Goal: Transaction & Acquisition: Purchase product/service

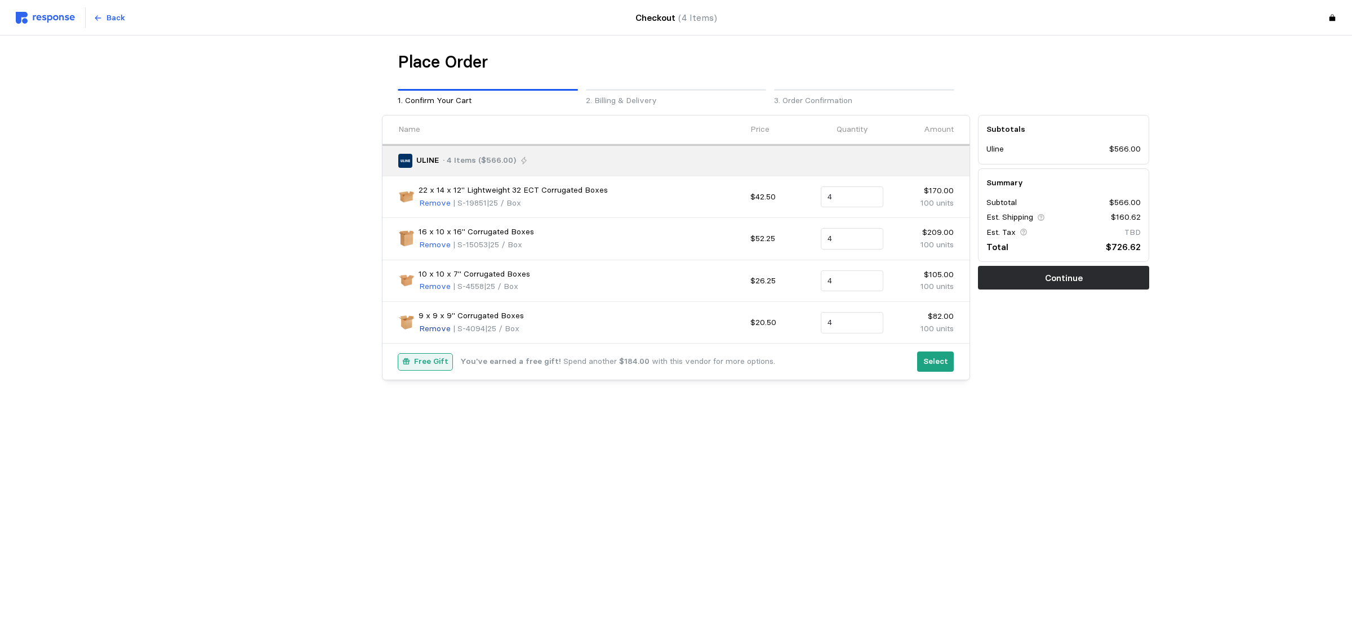
click at [442, 328] on p "Remove" at bounding box center [435, 329] width 32 height 12
click at [133, 21] on div "Back" at bounding box center [261, 17] width 490 height 21
click at [119, 17] on p "Back" at bounding box center [115, 18] width 19 height 12
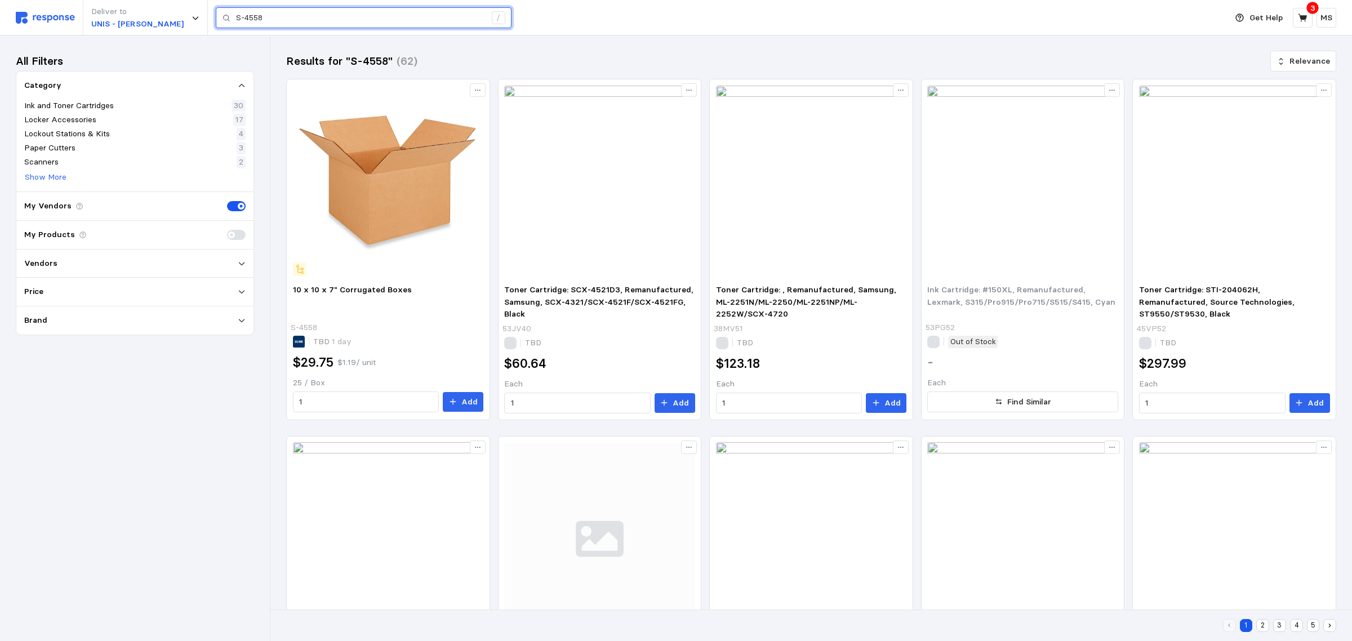
click at [311, 18] on input "S-4558" at bounding box center [361, 18] width 250 height 20
paste input "924"
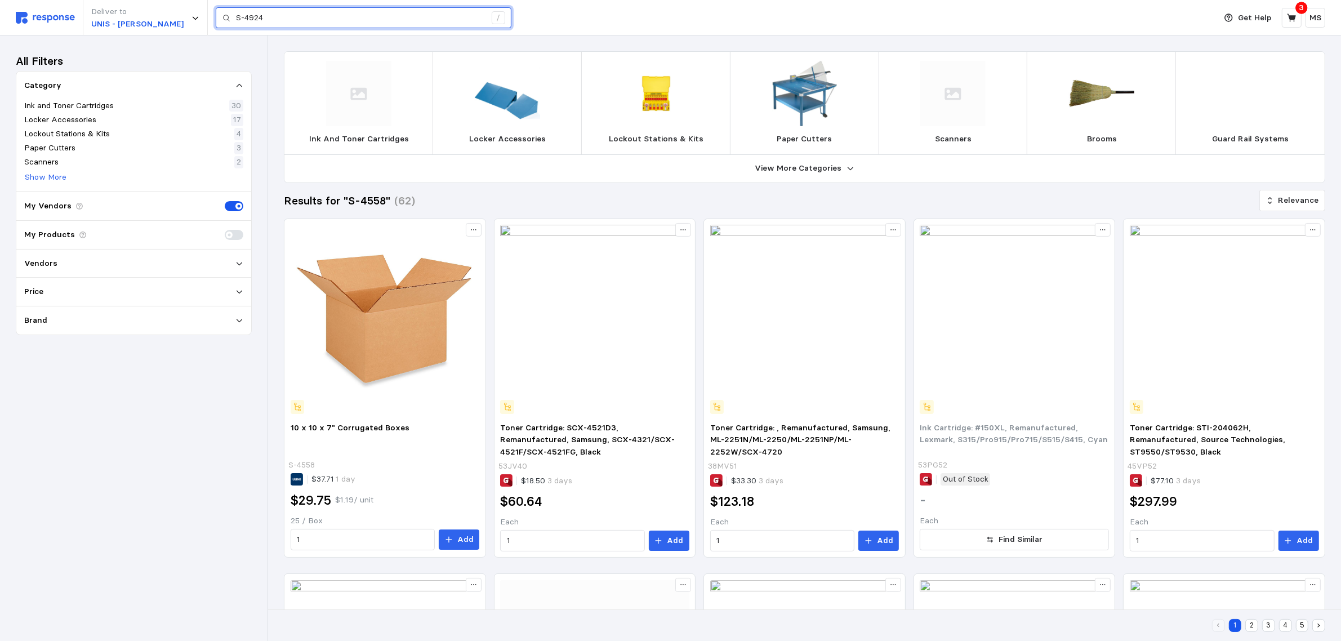
type input "S-4924"
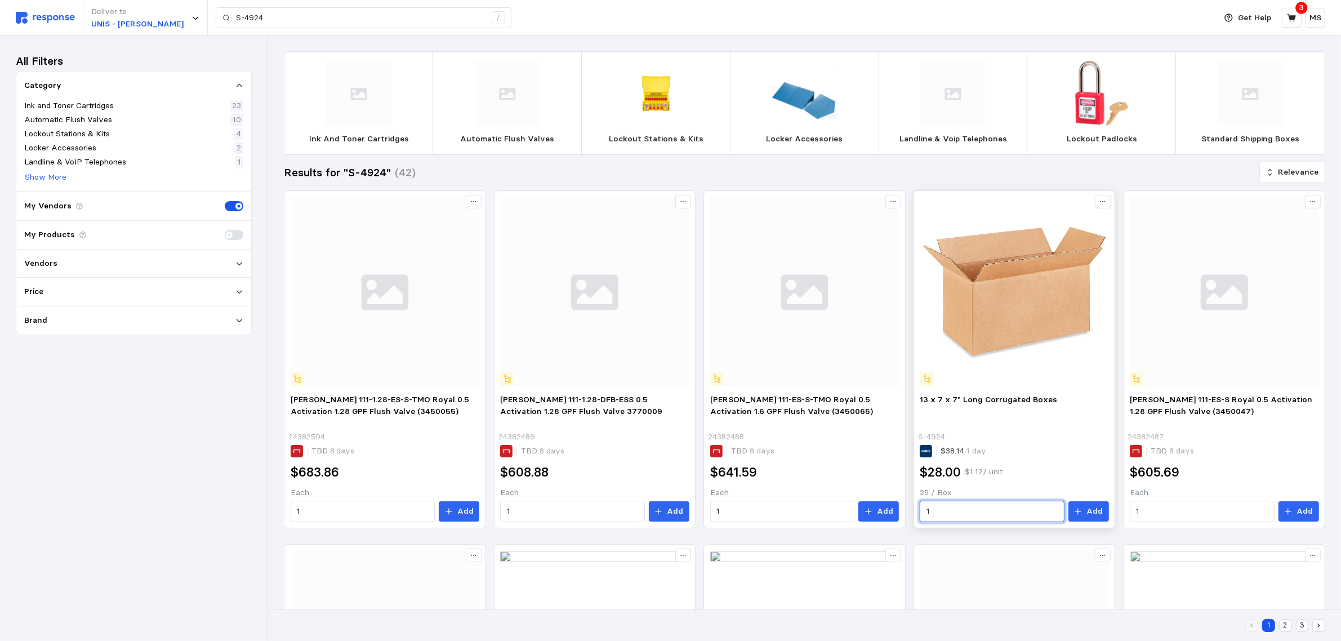
click at [983, 514] on input "1" at bounding box center [992, 511] width 132 height 20
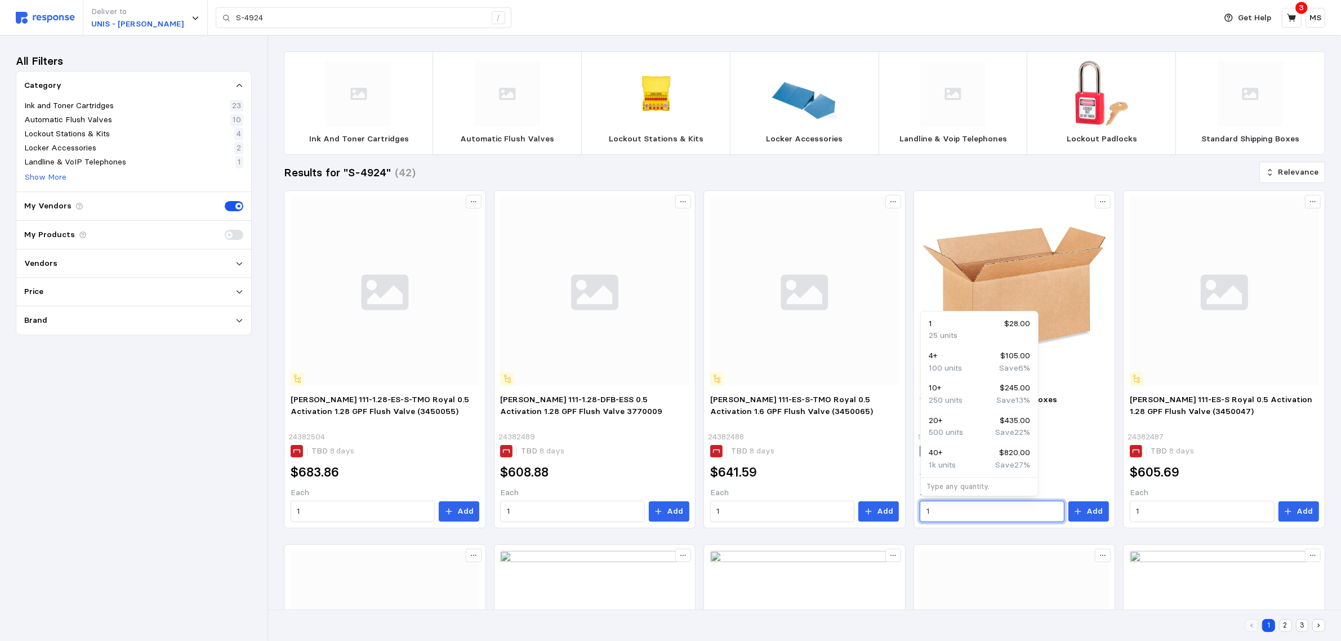
click at [968, 366] on div "100 units Save 6 %" at bounding box center [979, 368] width 101 height 12
type input "4"
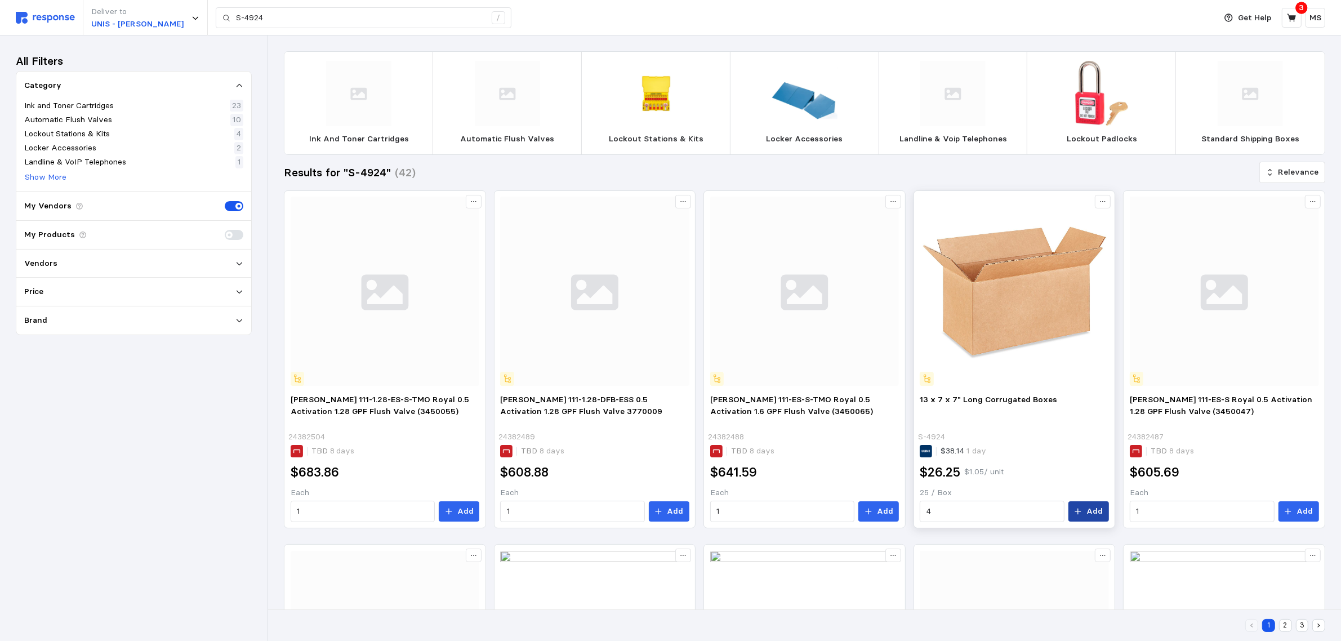
click at [1097, 511] on p "Add" at bounding box center [1094, 511] width 16 height 12
click at [253, 21] on input "S-4924" at bounding box center [361, 18] width 250 height 20
paste input "14265"
type input "S-14265"
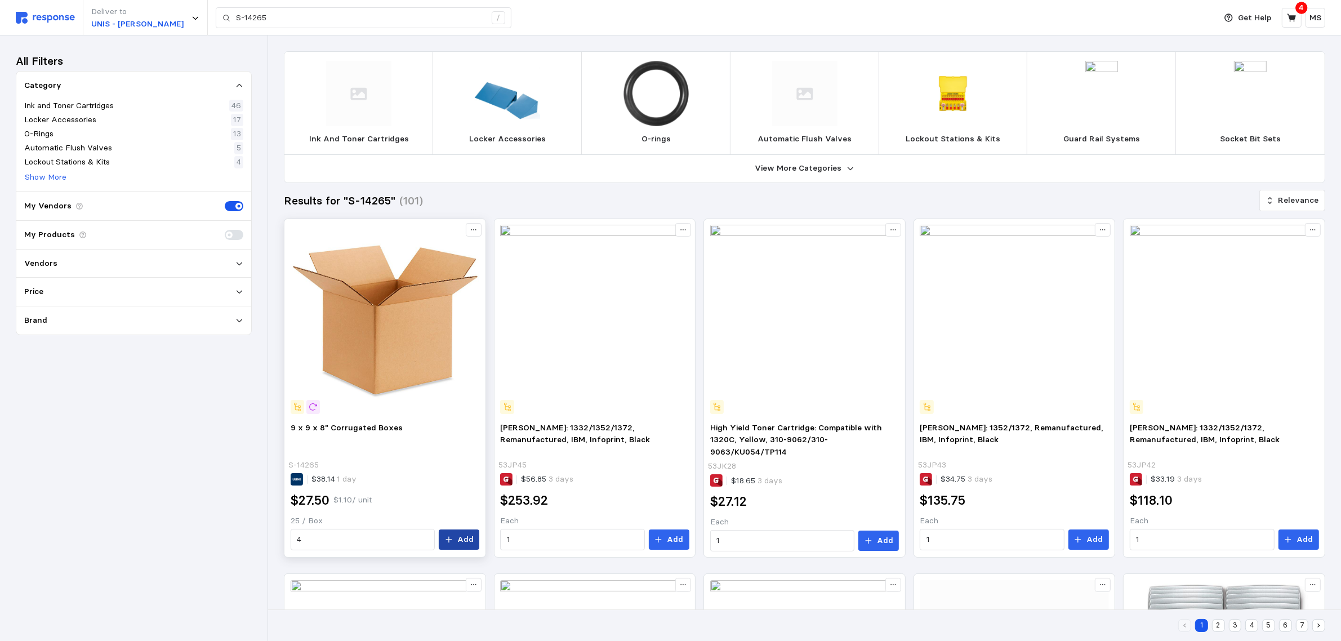
click at [476, 538] on button "Add" at bounding box center [459, 539] width 41 height 20
click at [1317, 20] on icon "button" at bounding box center [1318, 23] width 8 height 8
click at [1289, 14] on icon at bounding box center [1292, 18] width 10 height 10
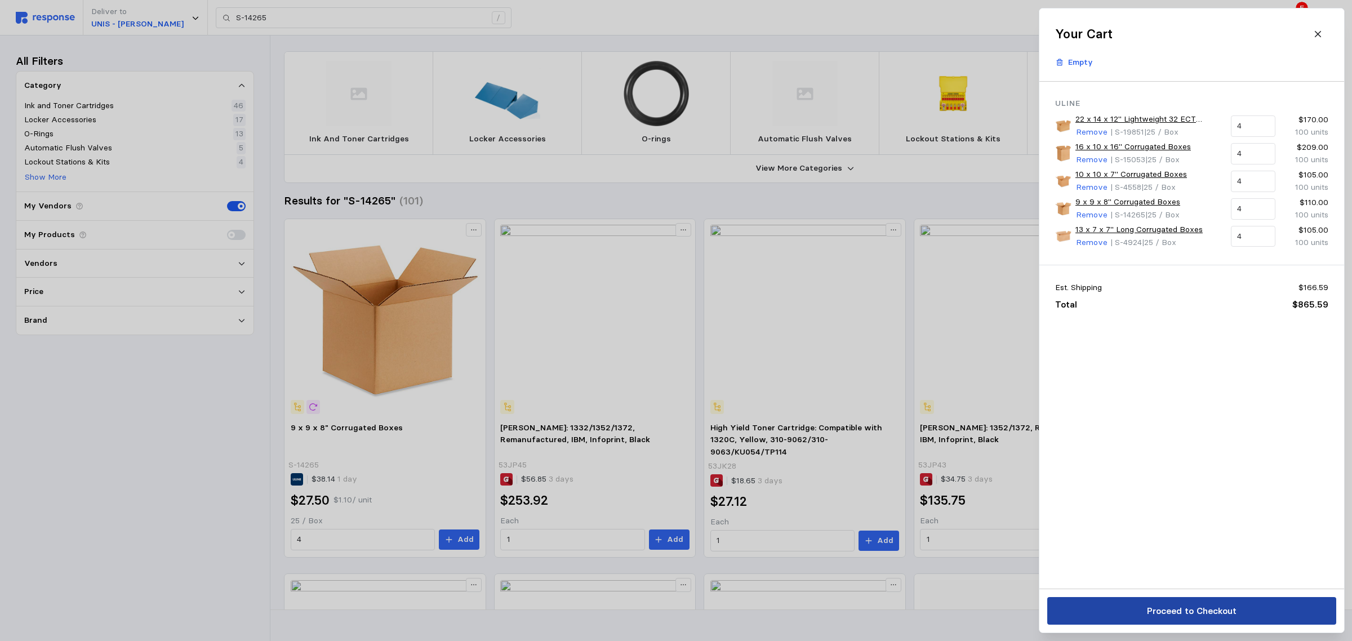
click at [1218, 611] on p "Proceed to Checkout" at bounding box center [1191, 611] width 90 height 14
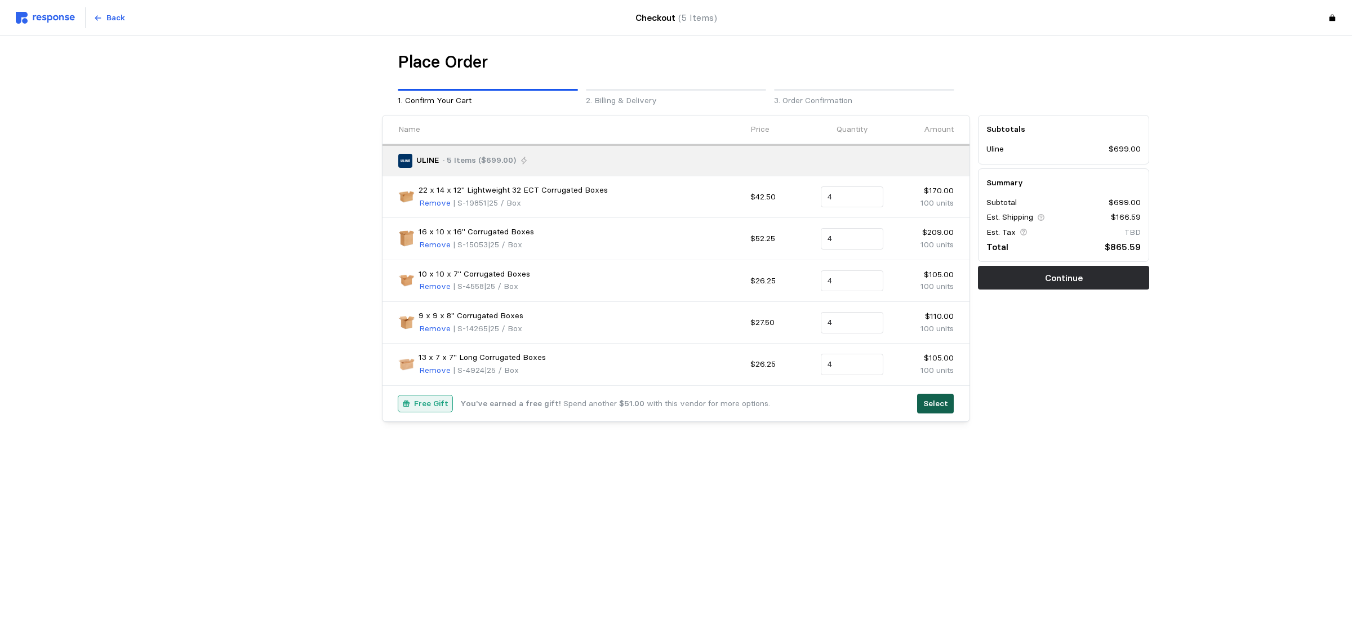
click at [934, 410] on p "Select" at bounding box center [935, 404] width 25 height 12
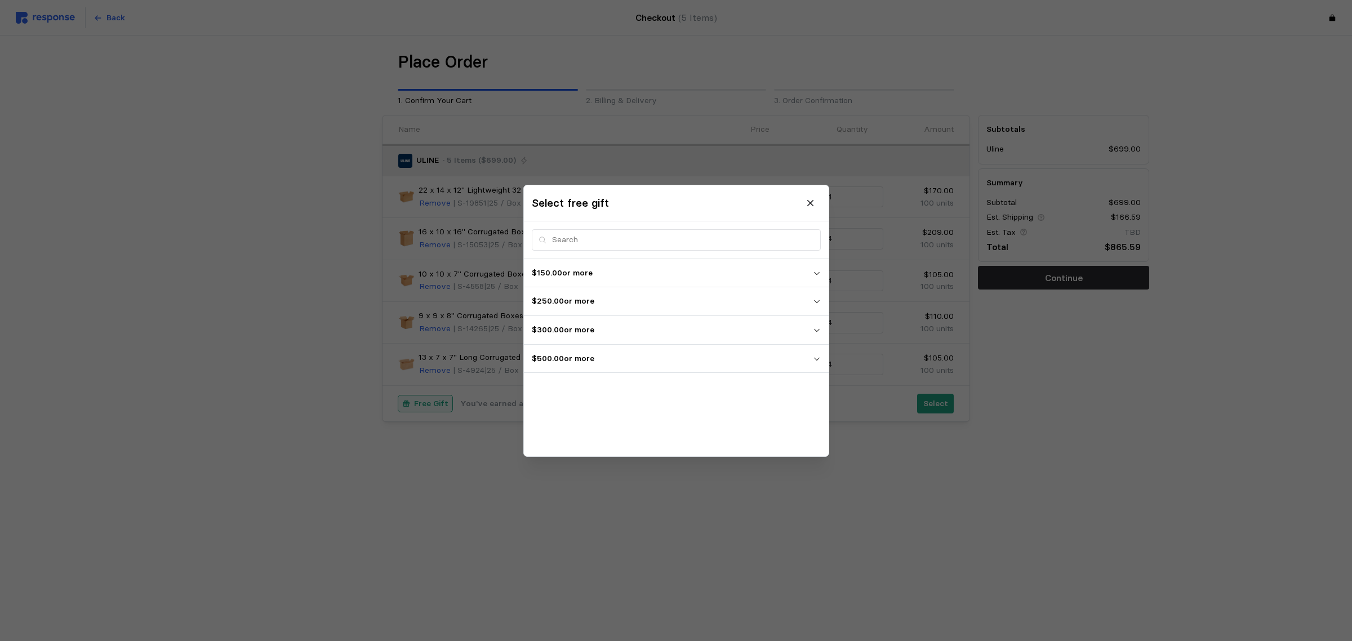
click at [768, 354] on p "$500.00 or more" at bounding box center [672, 358] width 281 height 12
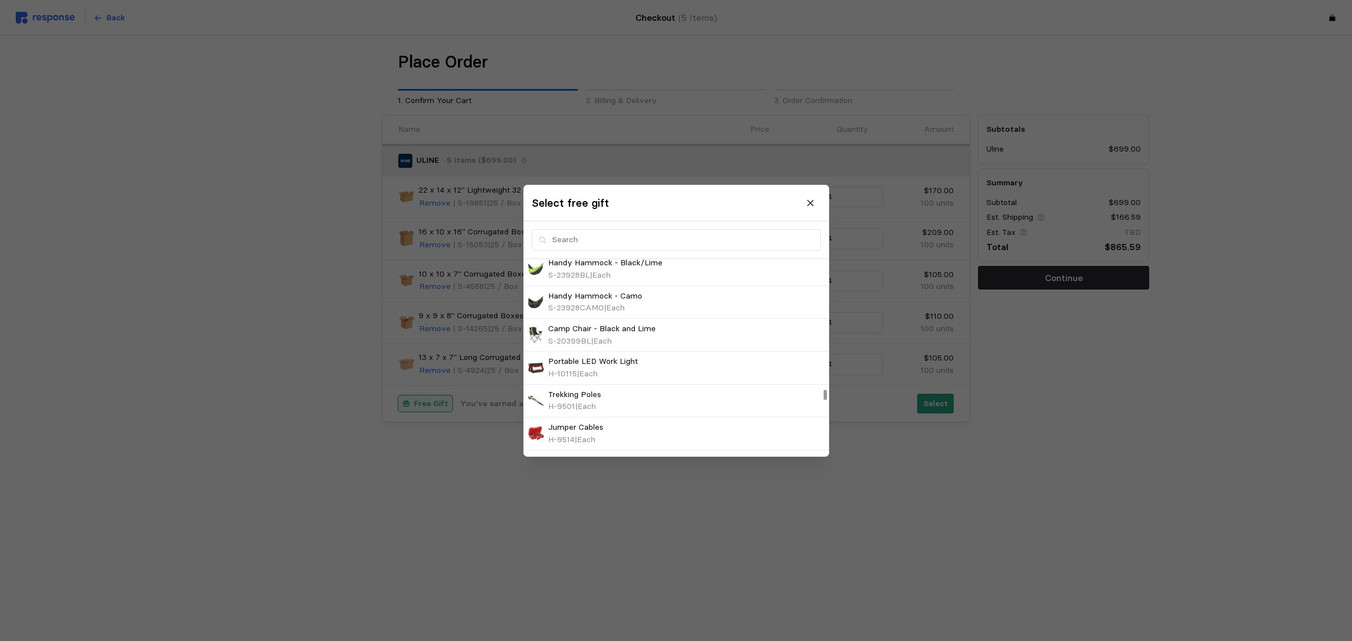
scroll to position [2746, 0]
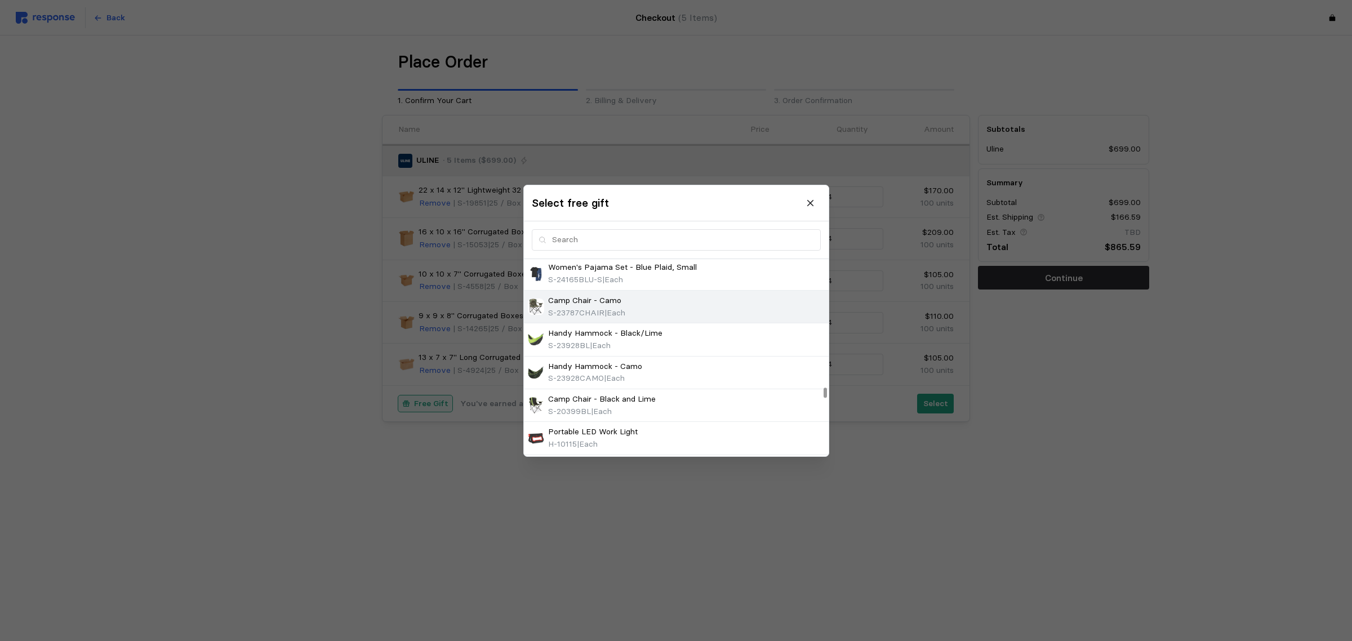
click at [640, 317] on div "Camp Chair - Camo S-23787CHAIR | Each" at bounding box center [676, 306] width 297 height 24
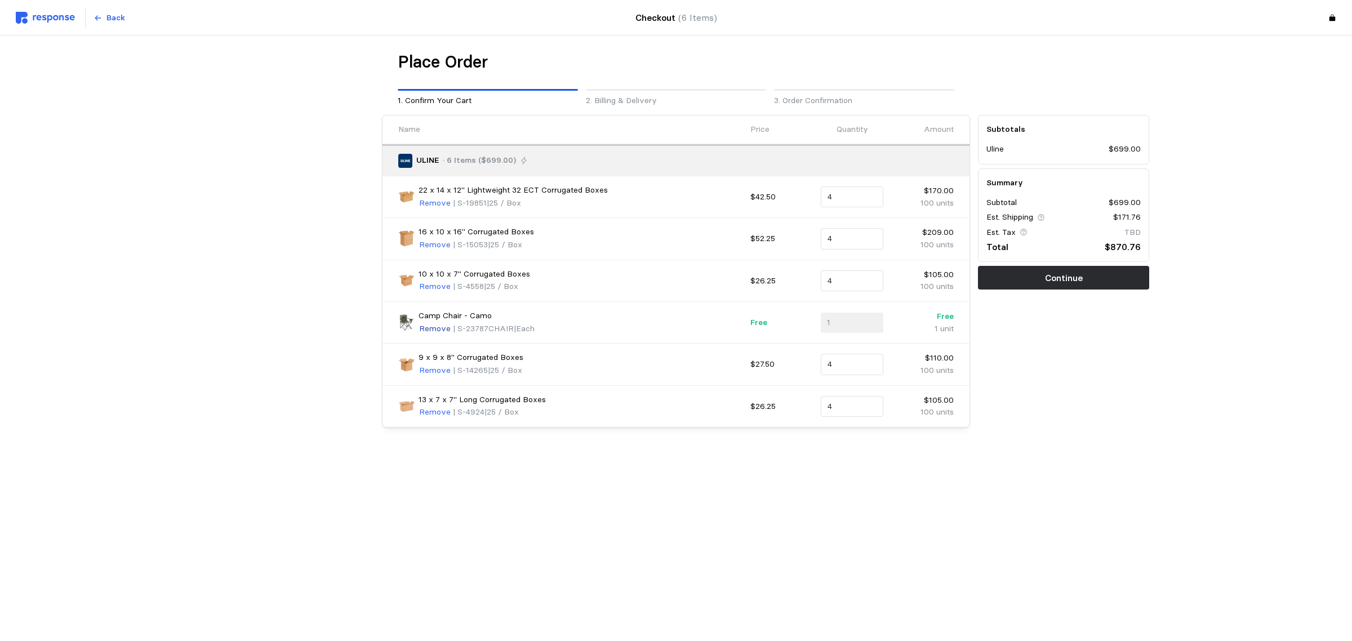
click at [442, 328] on p "Remove" at bounding box center [435, 329] width 32 height 12
click at [931, 404] on p "Select" at bounding box center [935, 404] width 25 height 12
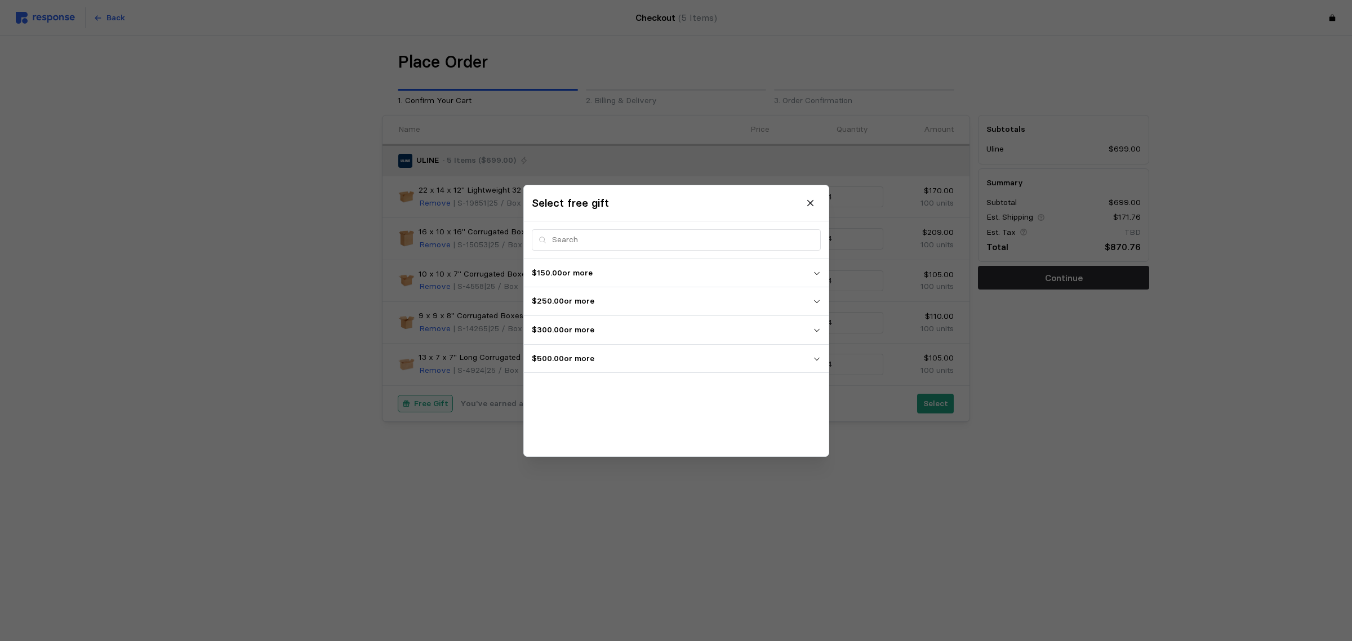
click at [648, 353] on p "$500.00 or more" at bounding box center [672, 358] width 281 height 12
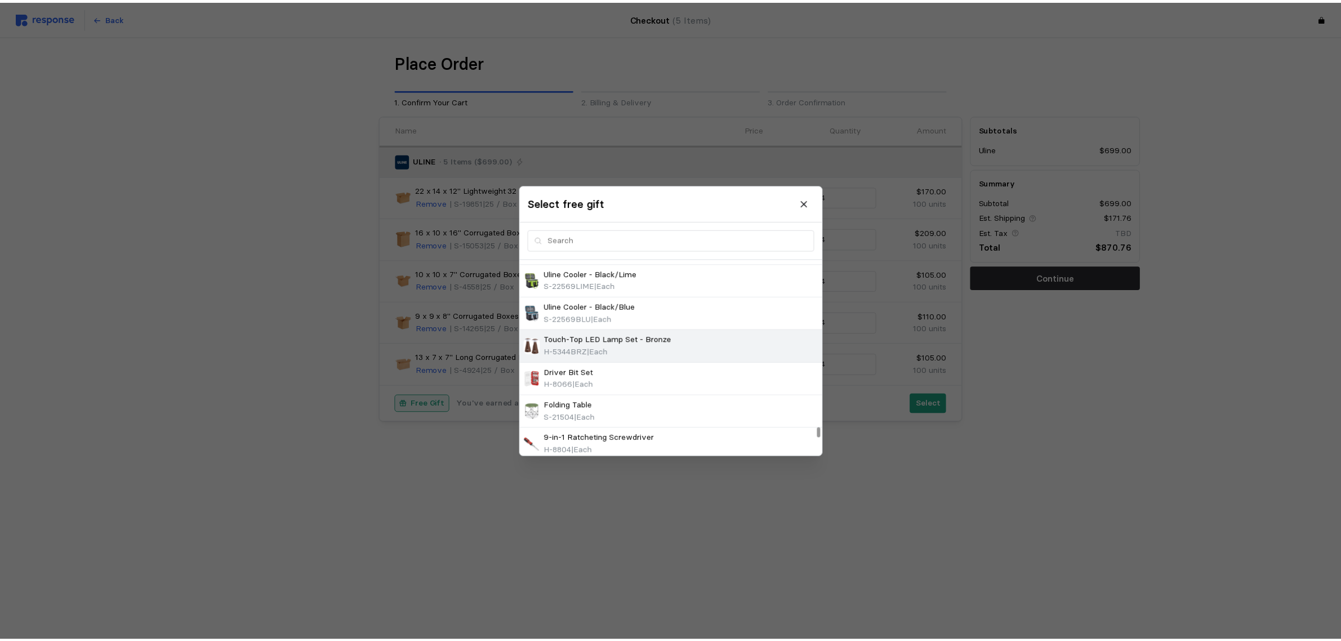
scroll to position [3557, 0]
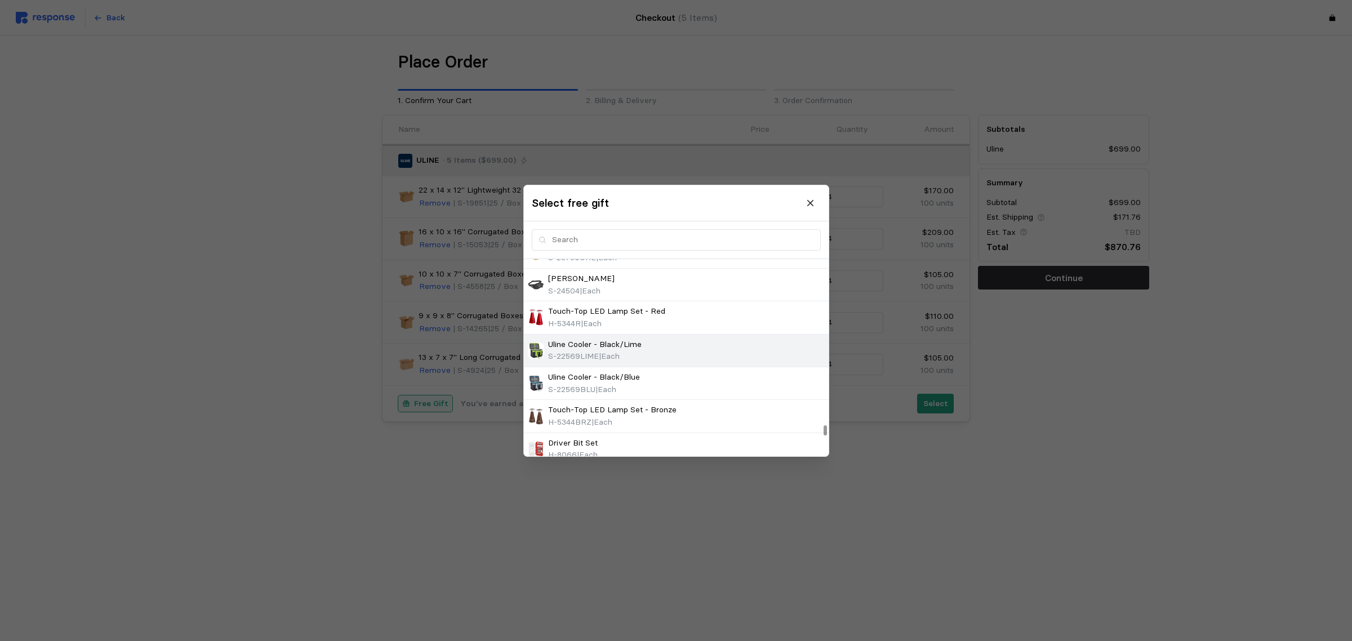
click at [675, 362] on div "Uline Cooler - Black/Lime S-22569LIME | Each" at bounding box center [676, 350] width 297 height 24
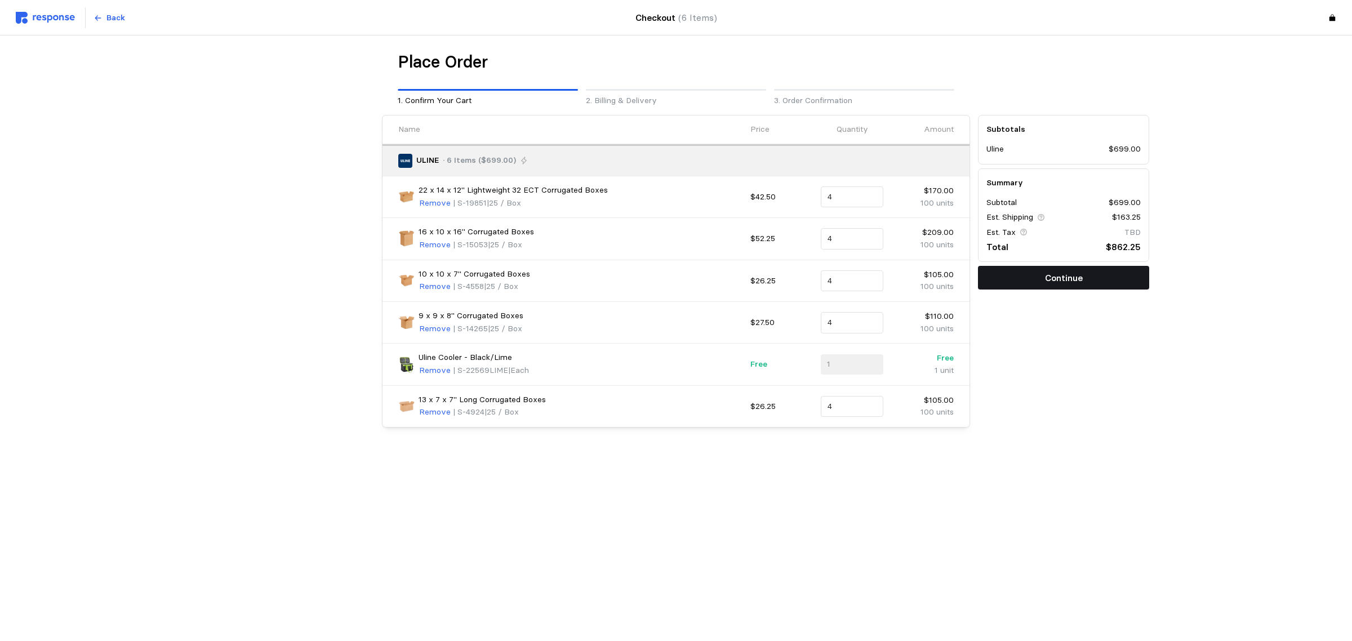
click at [1107, 282] on button "Continue" at bounding box center [1063, 278] width 171 height 24
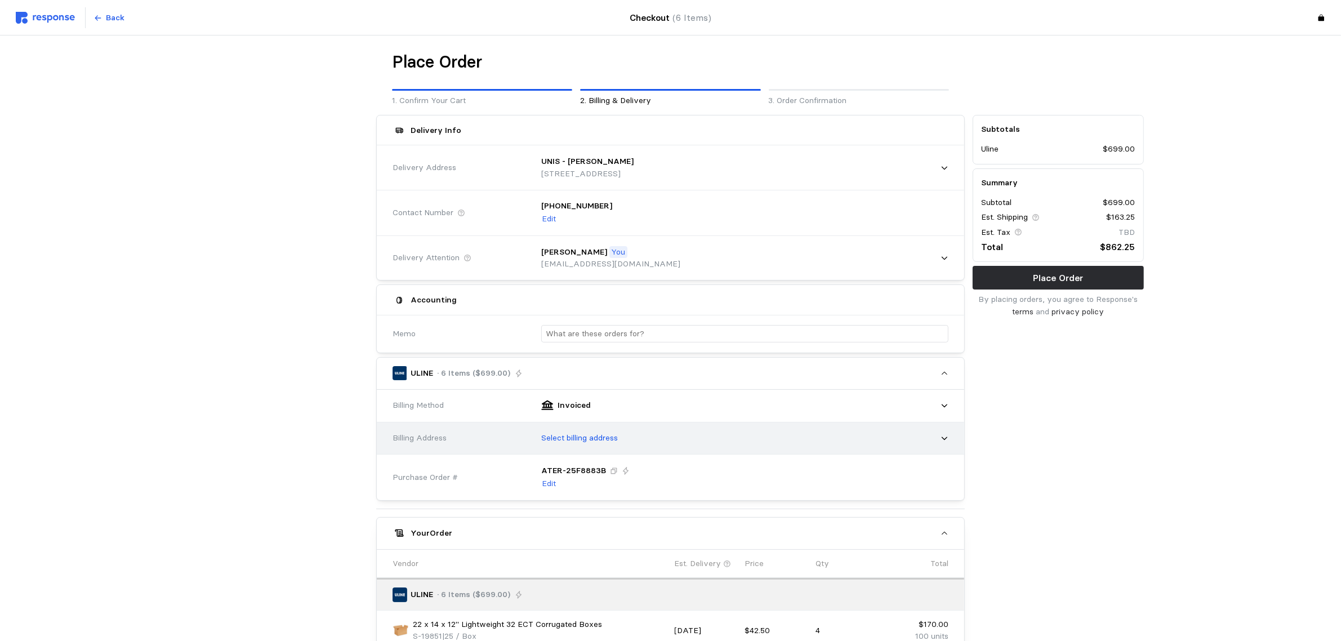
click at [715, 434] on div "Select billing address" at bounding box center [740, 438] width 415 height 28
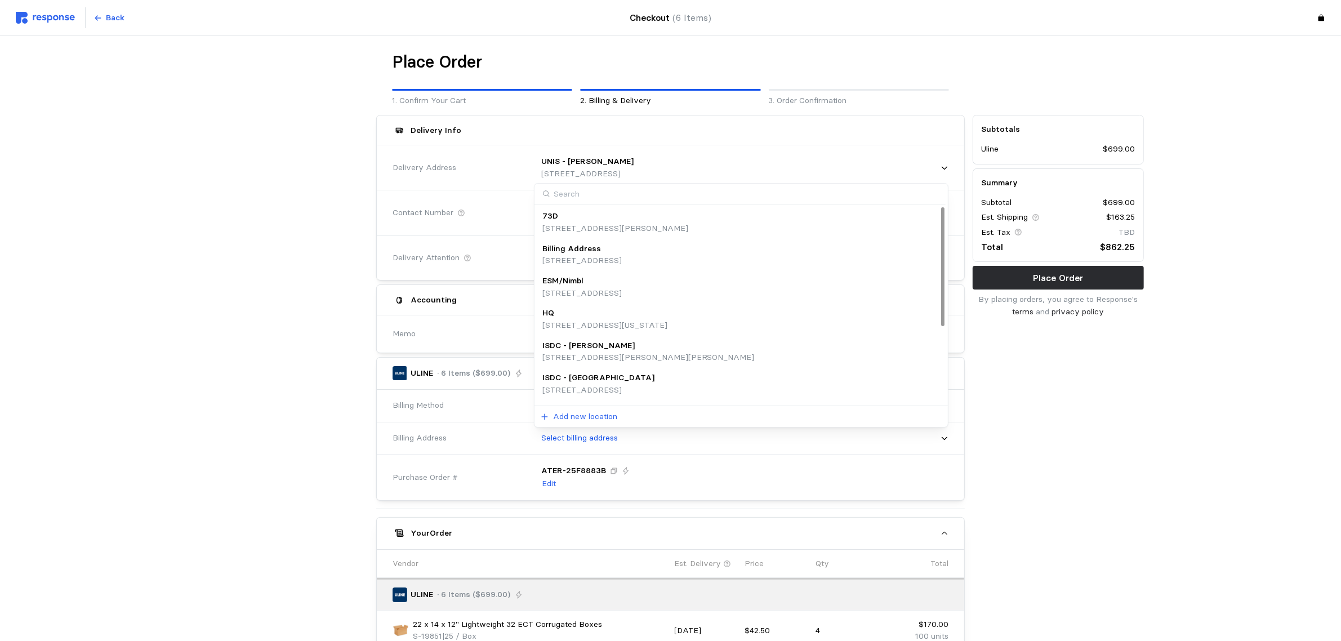
click at [622, 257] on p "[STREET_ADDRESS]" at bounding box center [581, 261] width 79 height 12
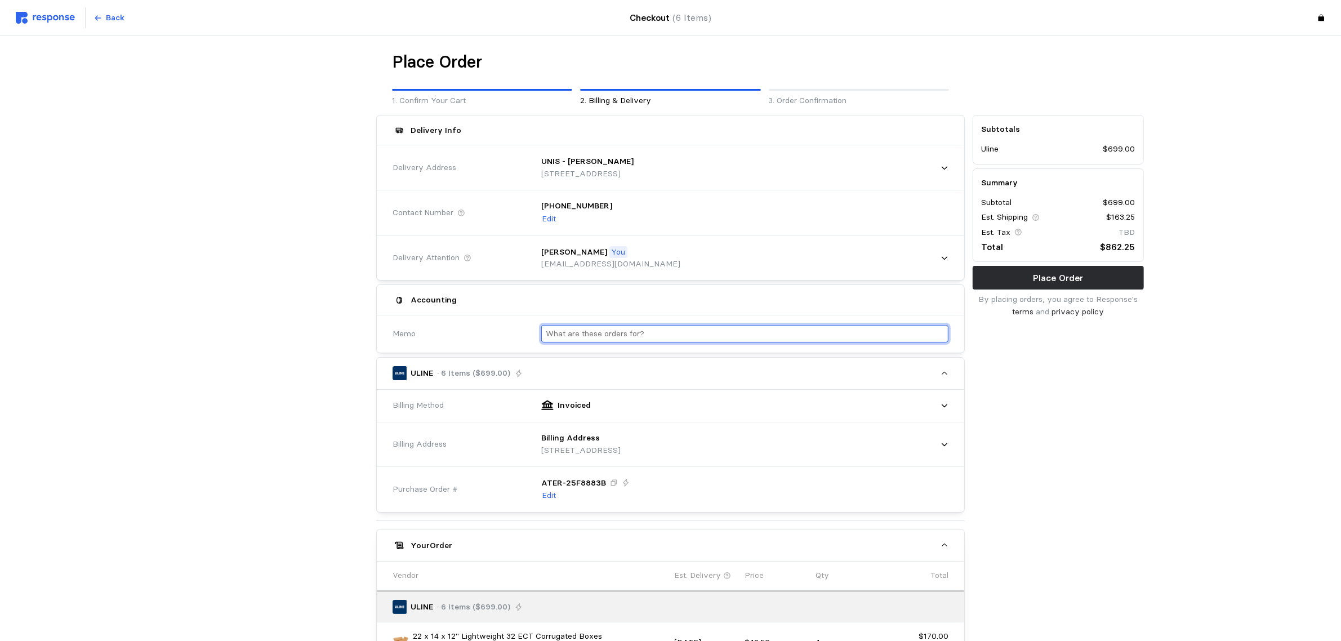
click at [646, 332] on input "text" at bounding box center [745, 334] width 398 height 16
click at [693, 337] on input "Greenwood Boxes for ecomm use" at bounding box center [745, 334] width 398 height 16
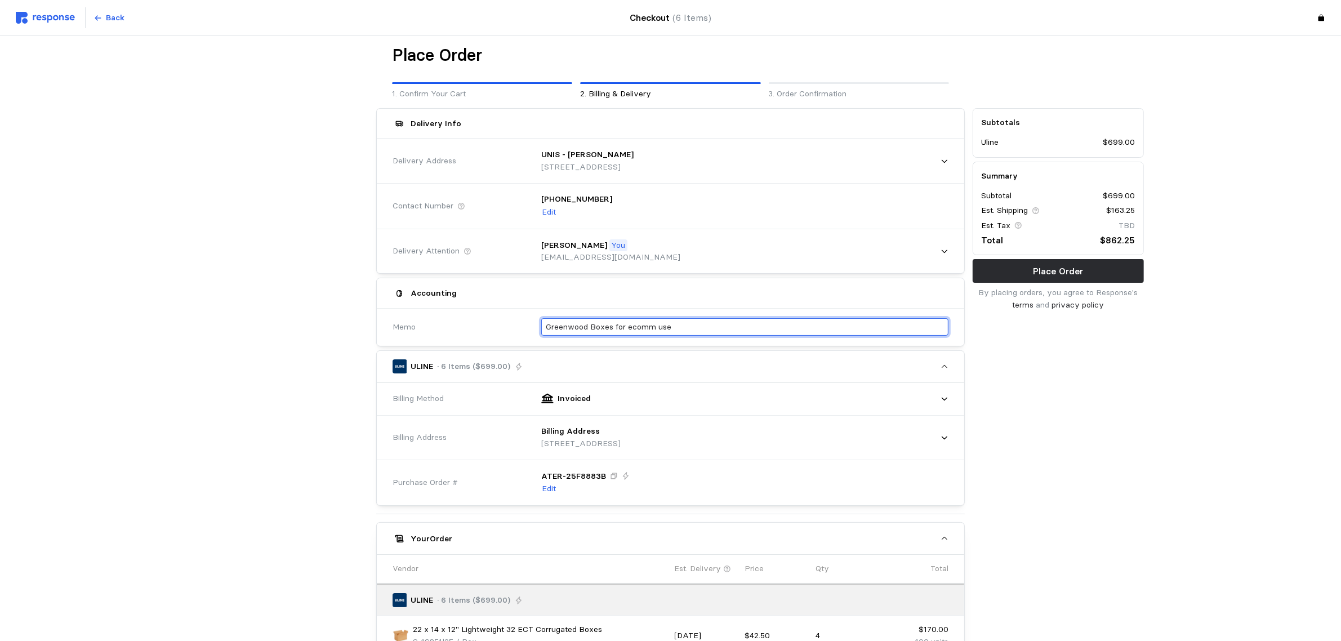
scroll to position [0, 0]
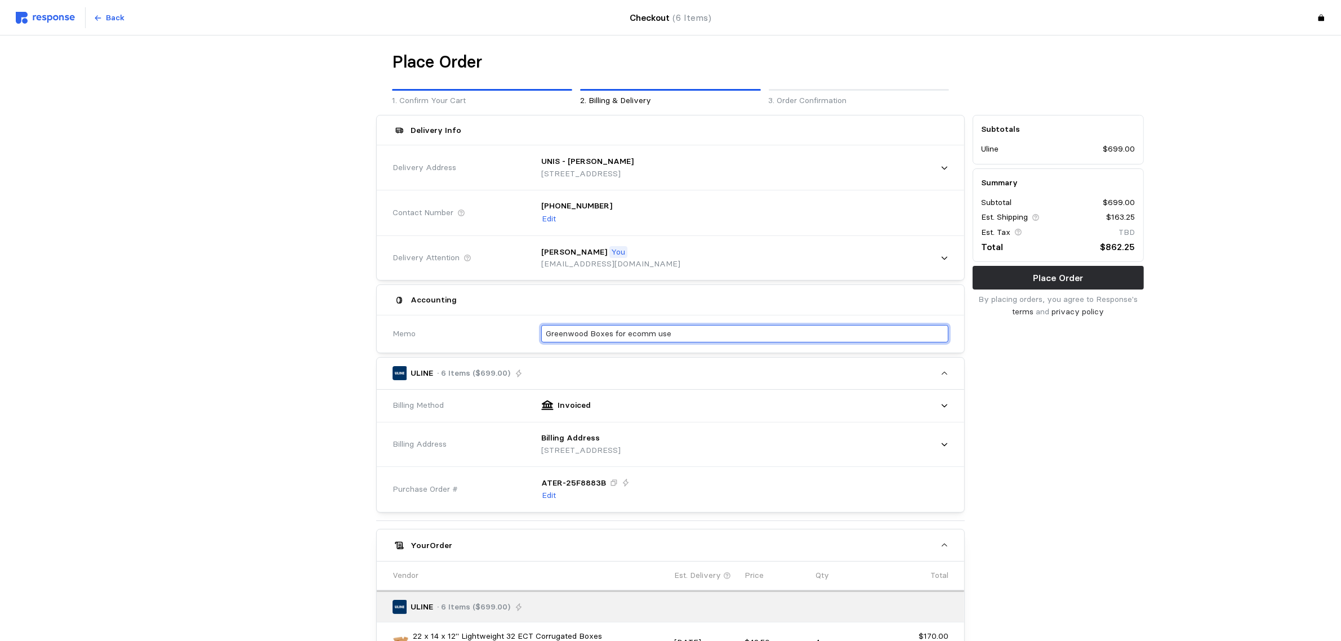
type input "Greenwood Boxes for ecomm use"
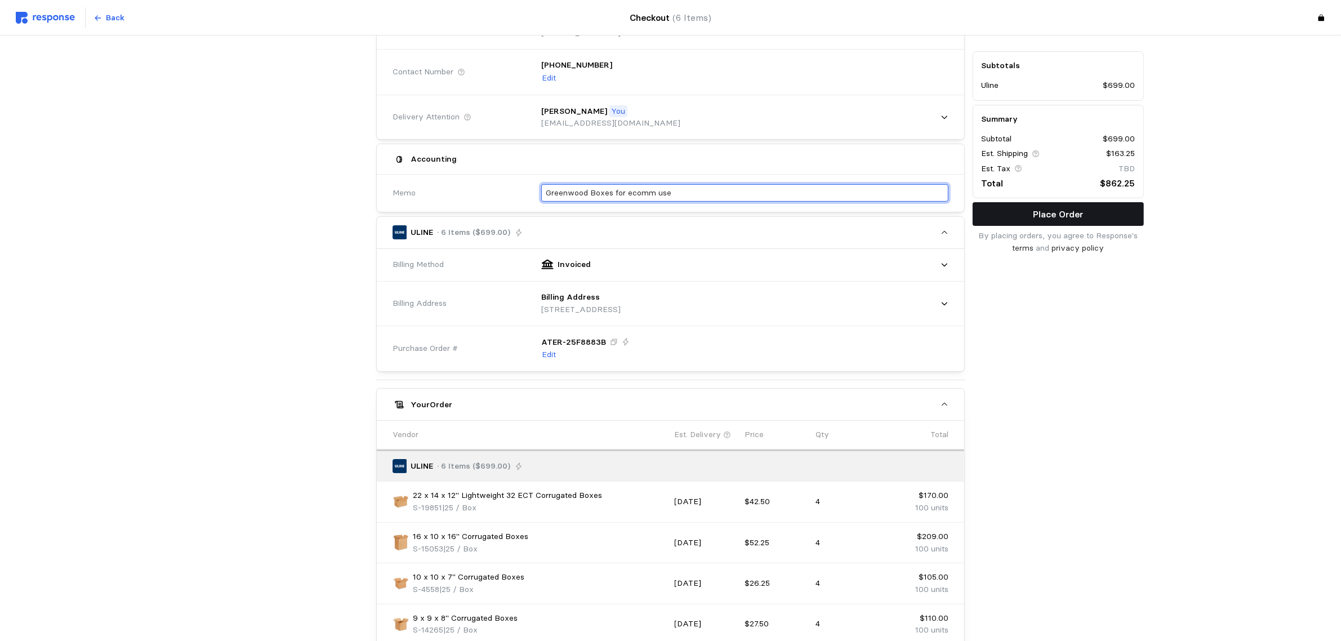
scroll to position [211, 0]
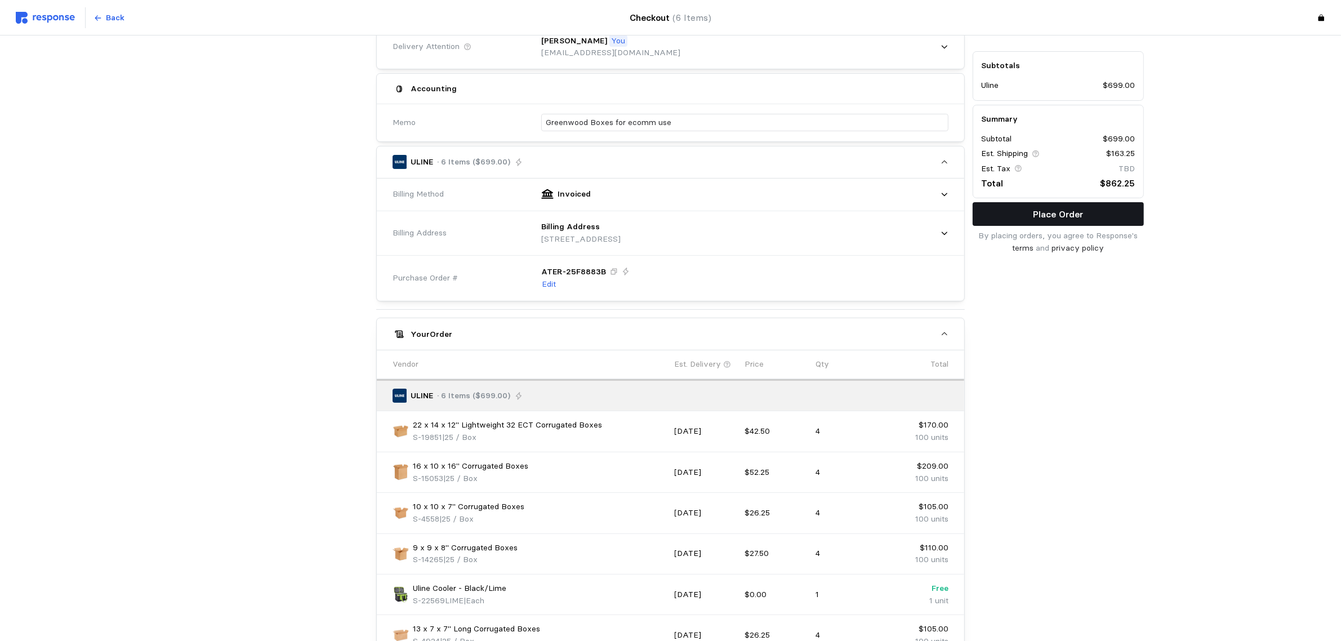
click at [1071, 209] on p "Place Order" at bounding box center [1058, 214] width 50 height 14
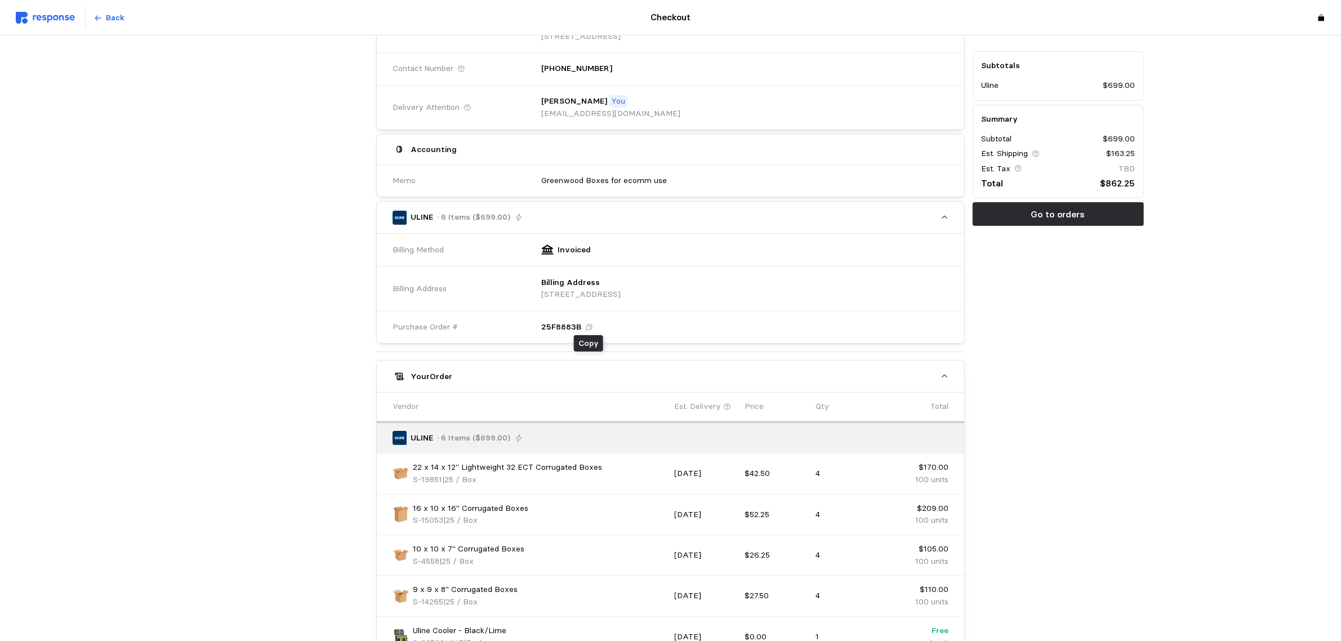
click at [587, 327] on icon at bounding box center [589, 327] width 8 height 8
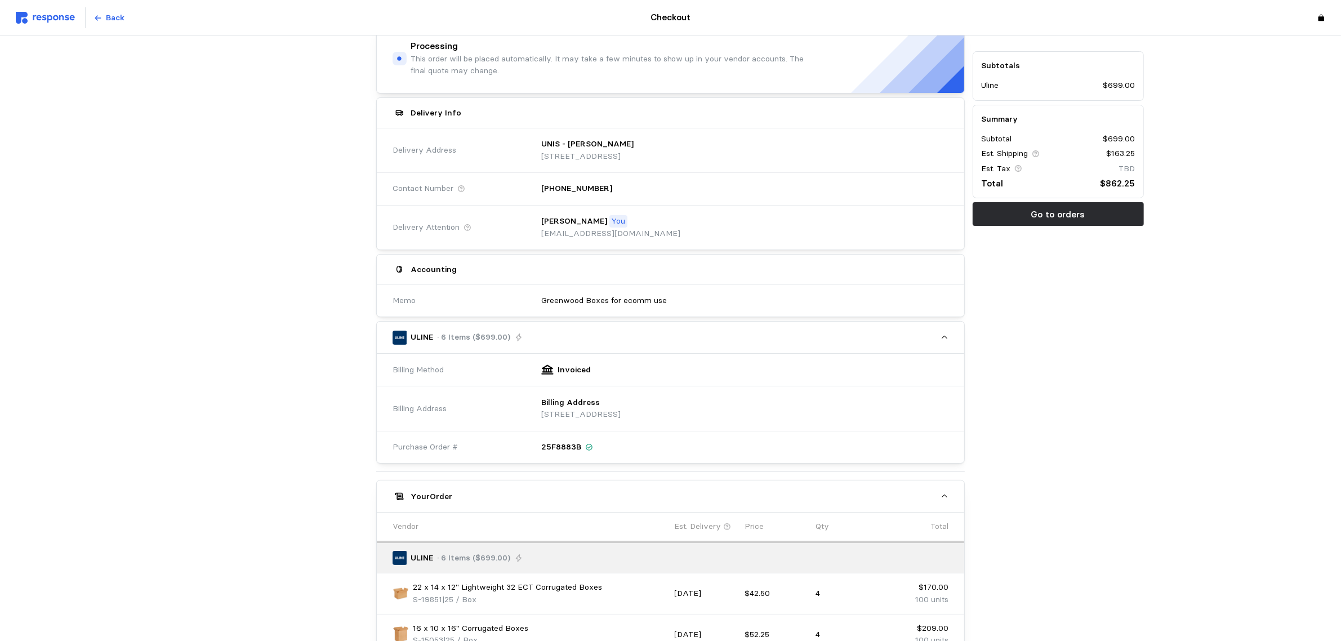
scroll to position [0, 0]
